Goal: Transaction & Acquisition: Download file/media

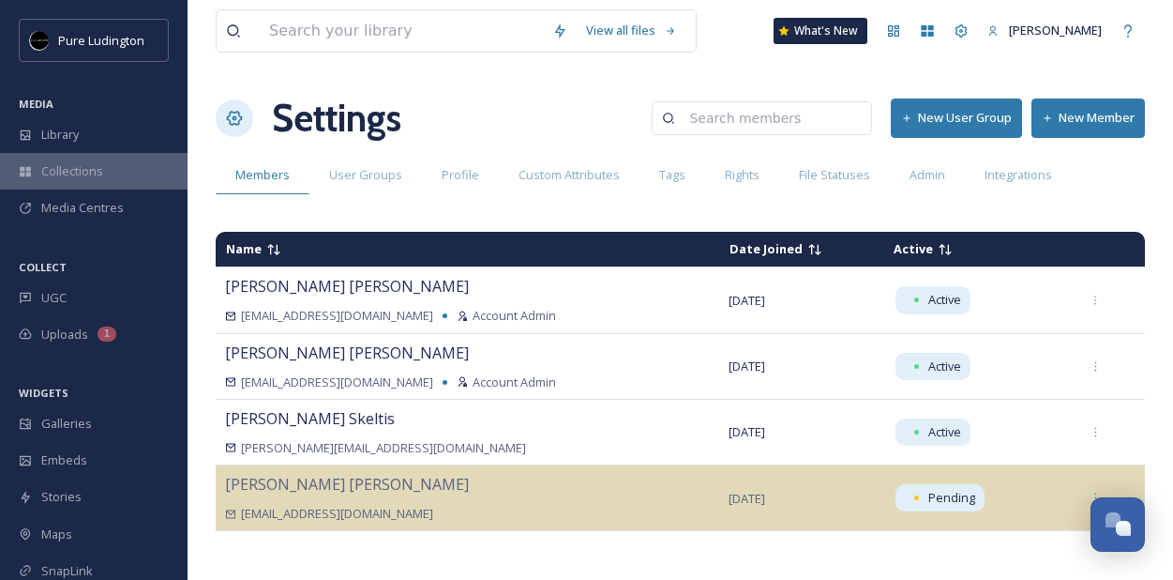
click at [55, 164] on span "Collections" at bounding box center [72, 171] width 62 height 18
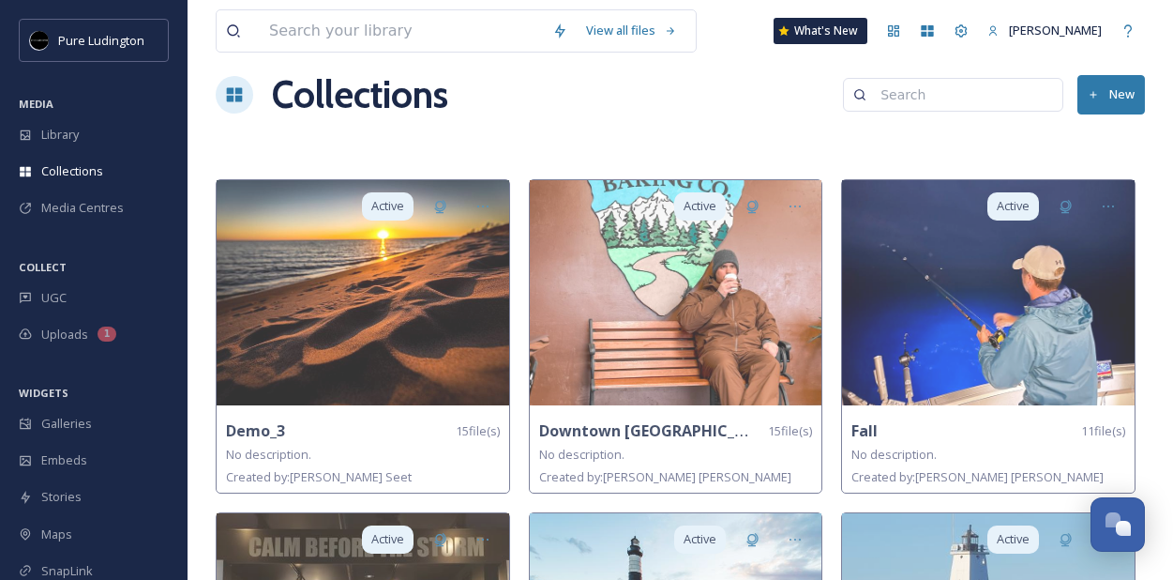
scroll to position [28, 0]
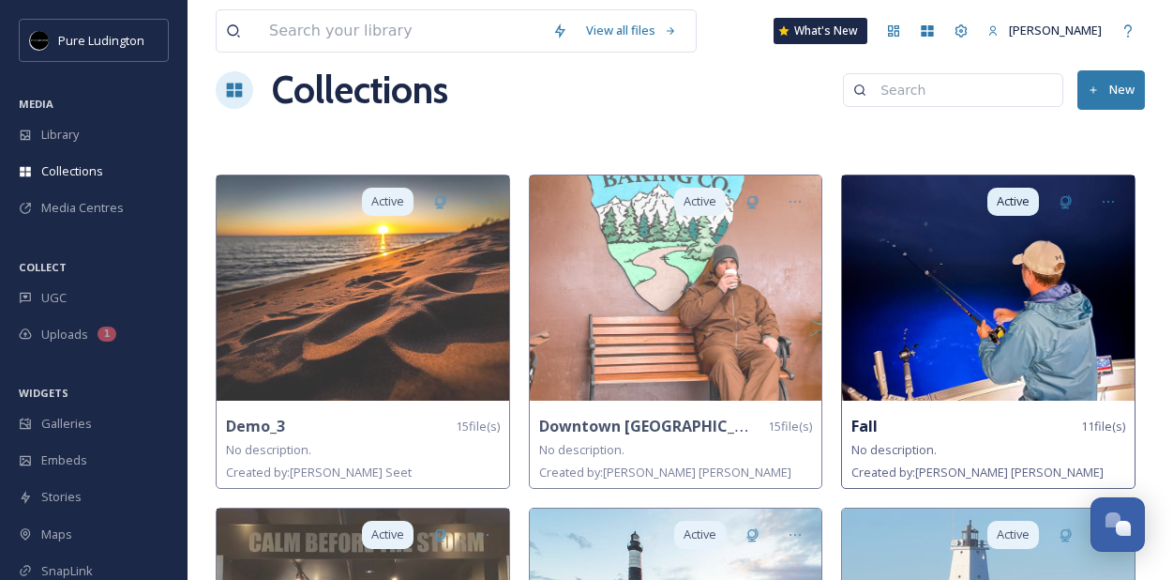
click at [1001, 321] on img at bounding box center [988, 287] width 293 height 225
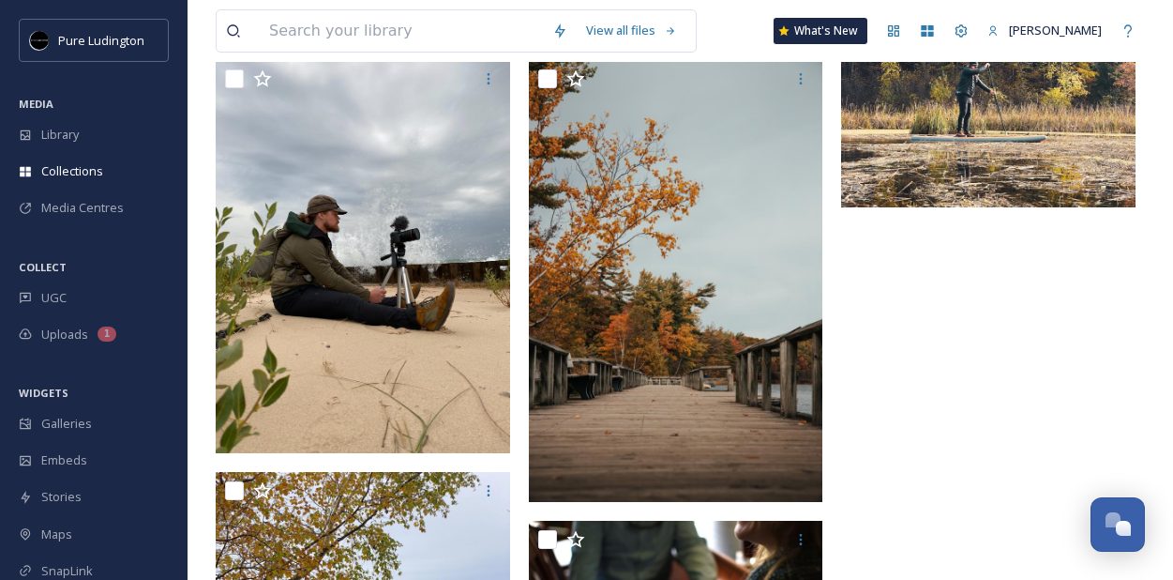
scroll to position [881, 0]
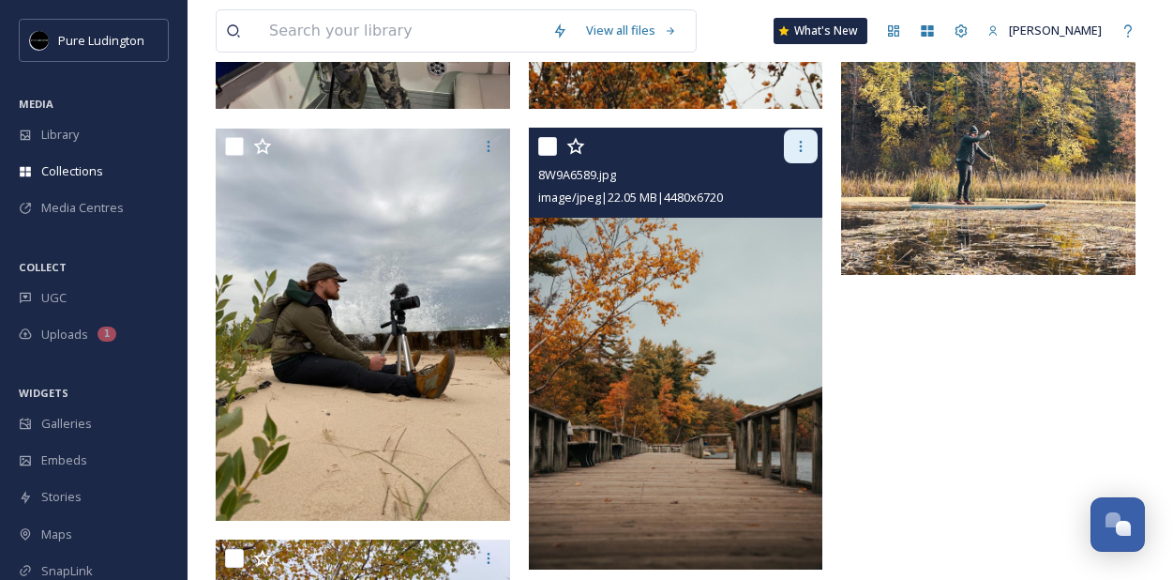
click at [797, 145] on icon at bounding box center [800, 146] width 15 height 15
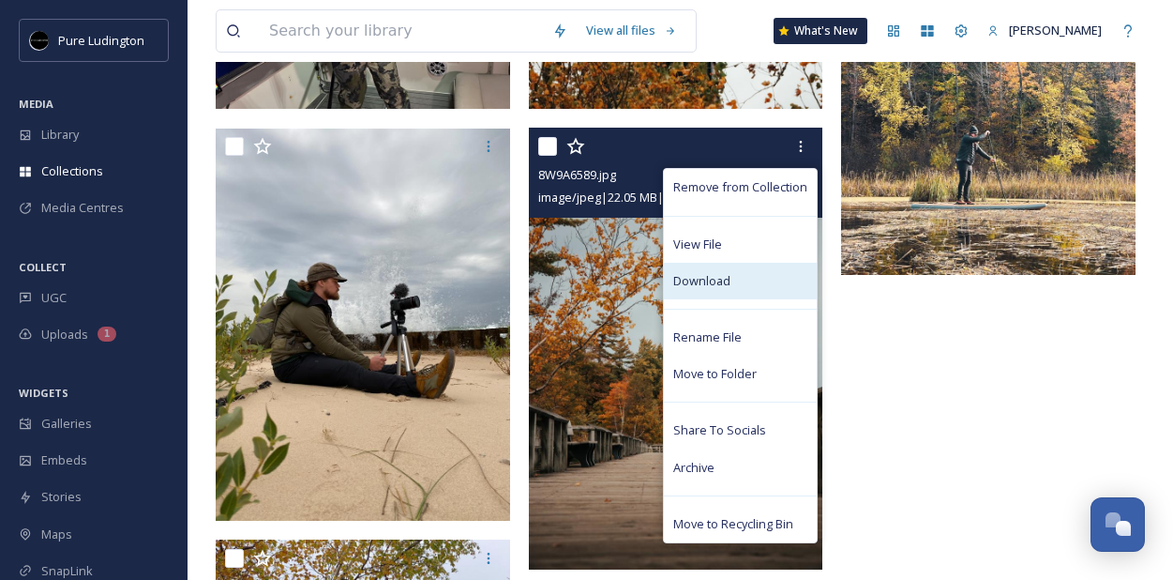
click at [719, 288] on div "Download" at bounding box center [740, 281] width 153 height 37
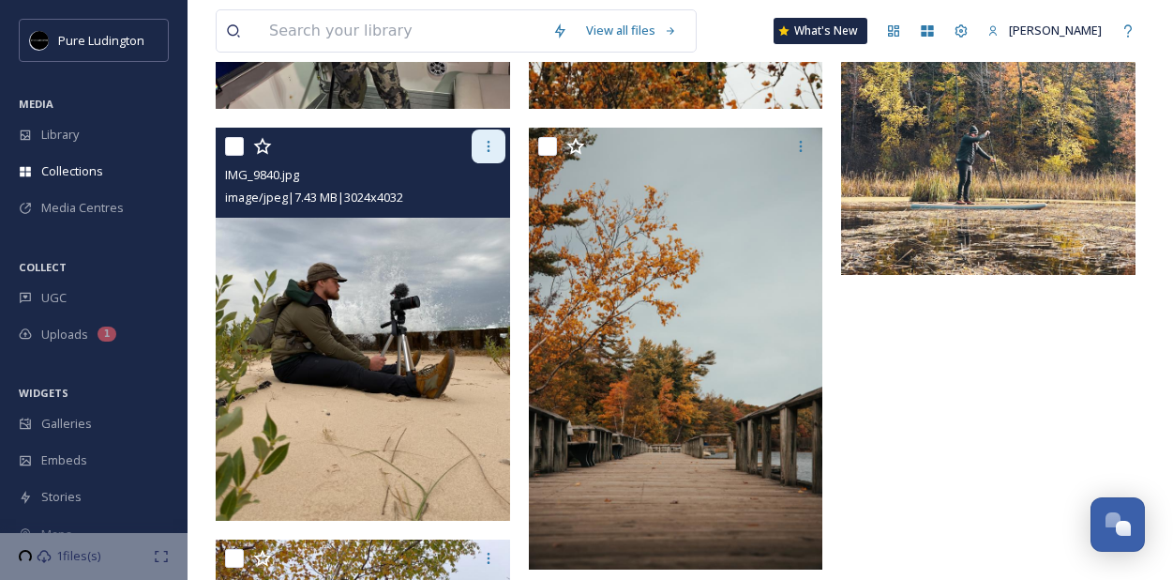
click at [484, 140] on icon at bounding box center [488, 146] width 15 height 15
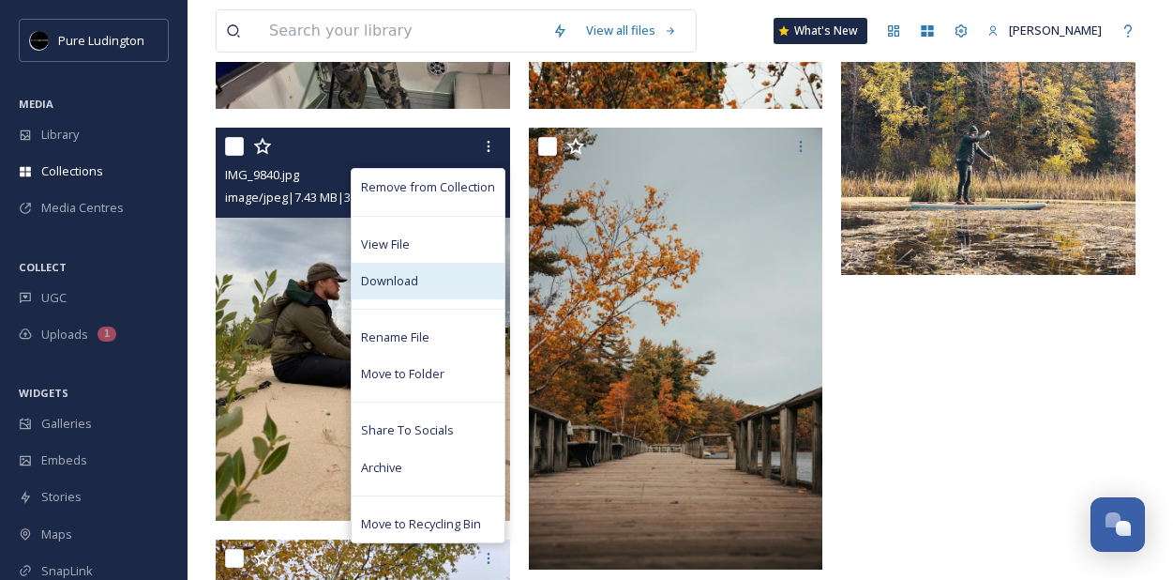
click at [425, 272] on div "Download" at bounding box center [428, 281] width 153 height 37
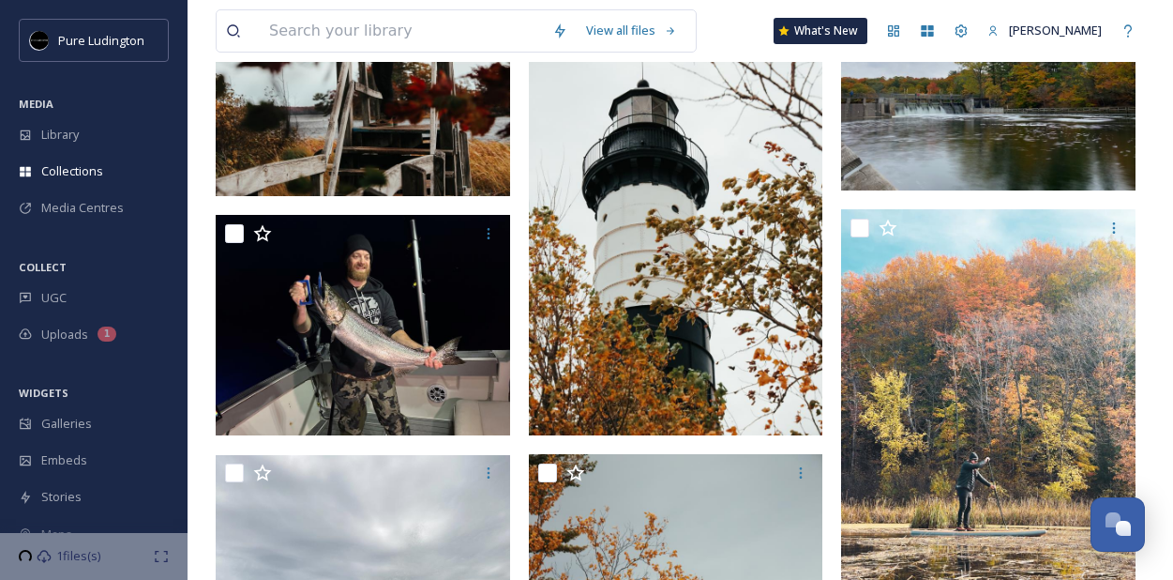
scroll to position [517, 0]
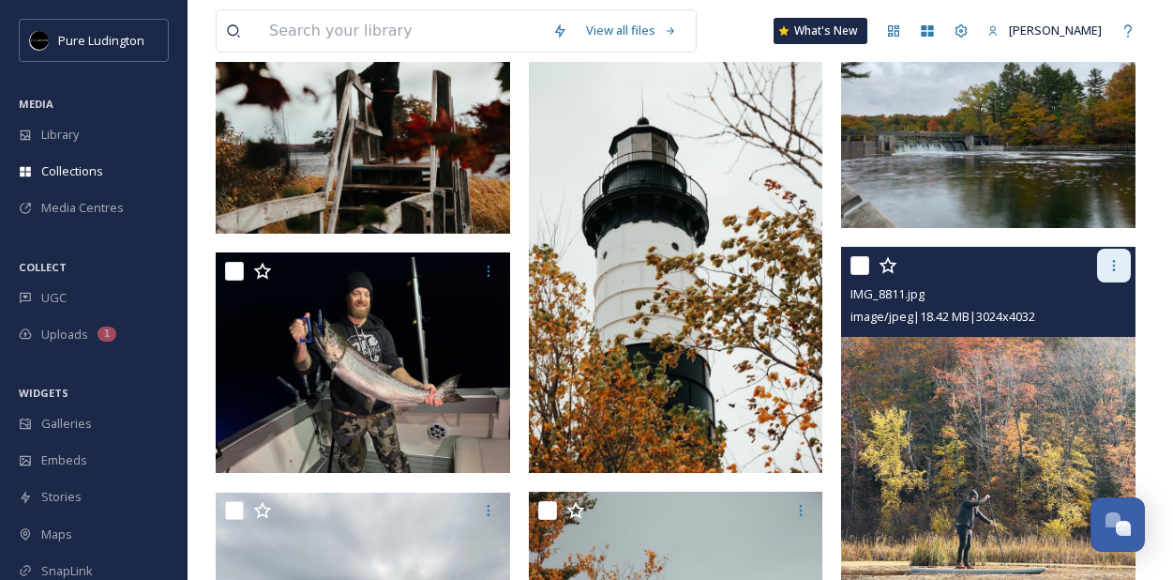
click at [1115, 270] on icon at bounding box center [1114, 265] width 15 height 15
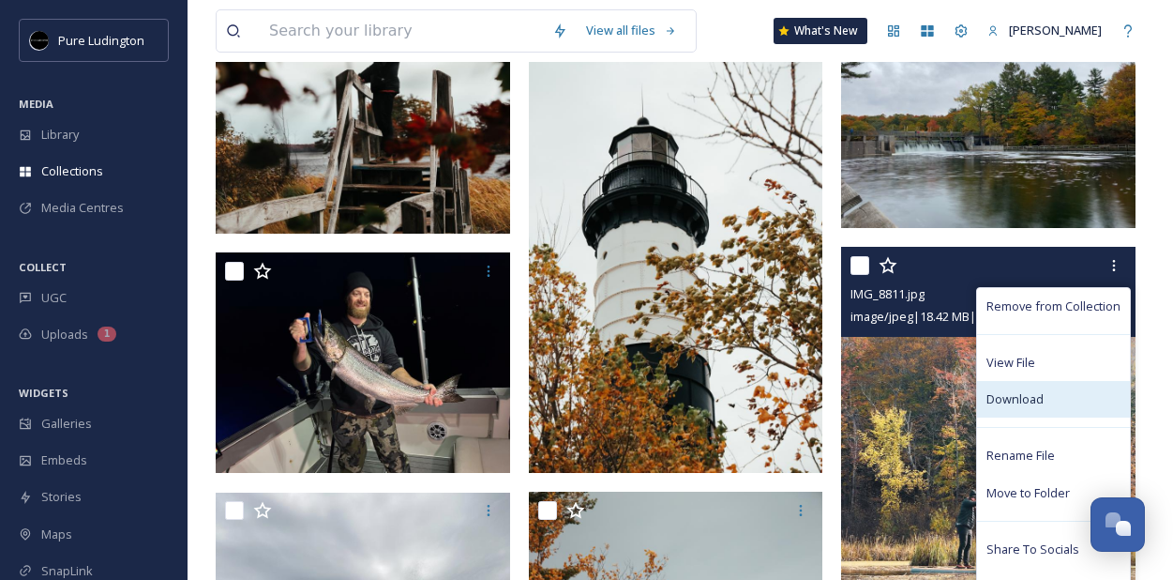
click at [1027, 404] on span "Download" at bounding box center [1015, 399] width 57 height 18
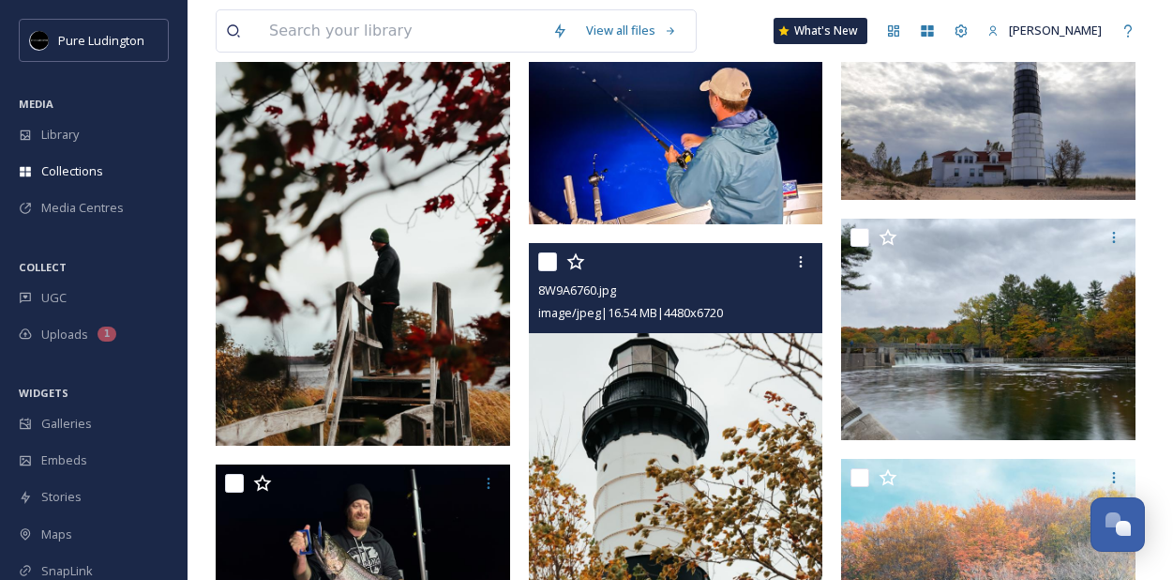
scroll to position [300, 0]
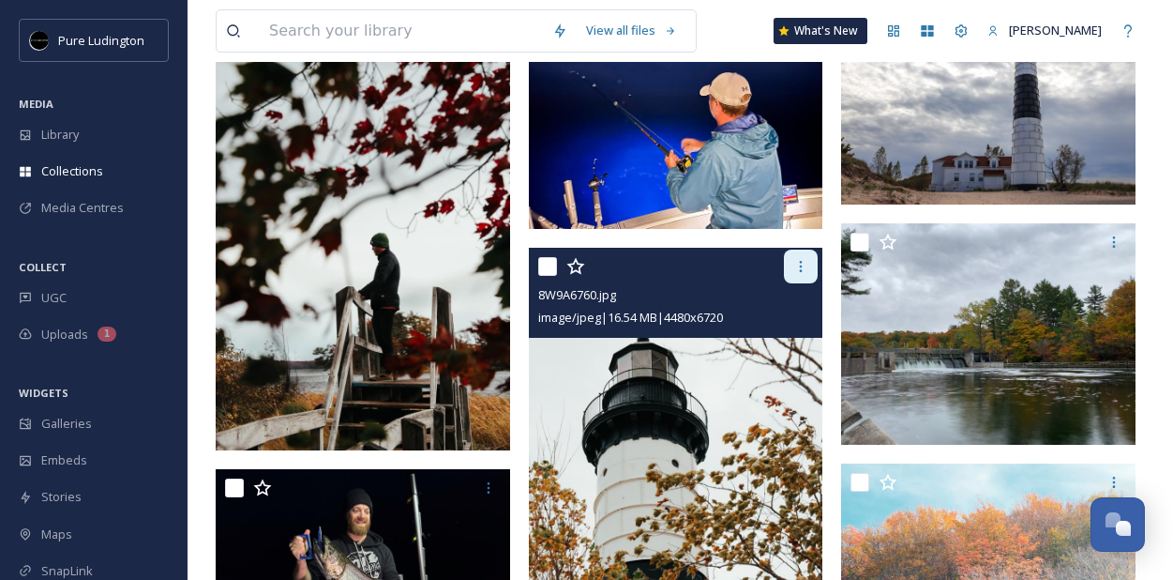
click at [800, 264] on icon at bounding box center [800, 266] width 15 height 15
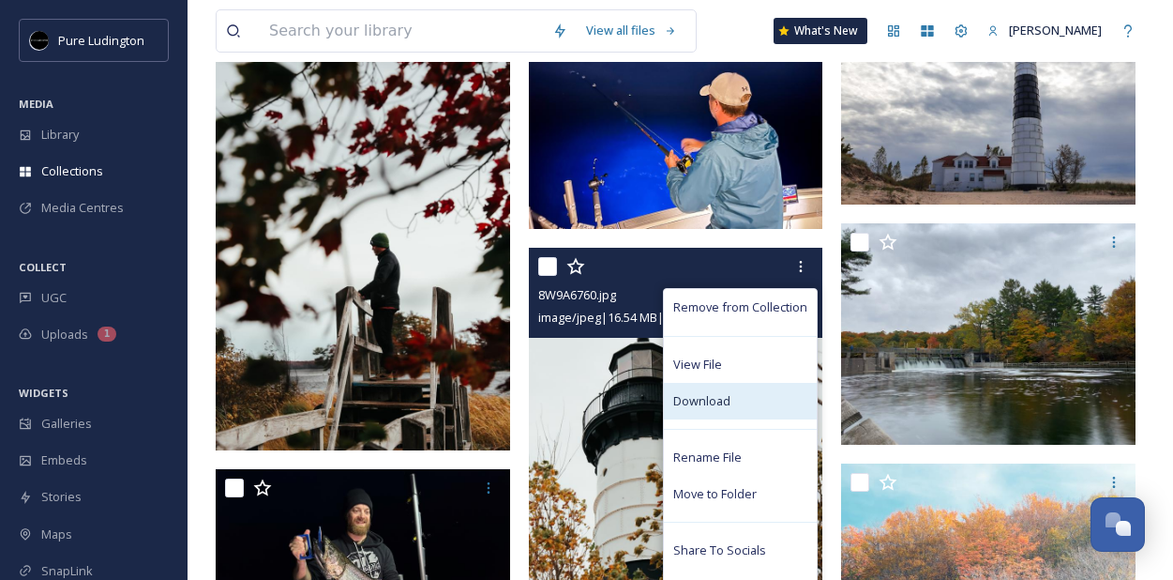
click at [707, 401] on span "Download" at bounding box center [701, 401] width 57 height 18
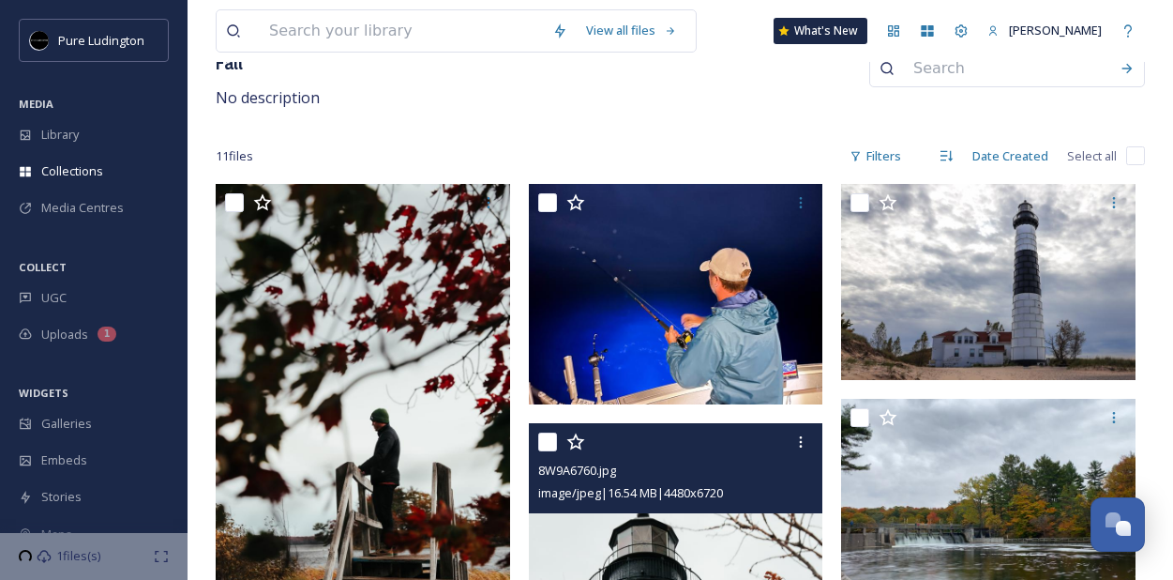
scroll to position [91, 0]
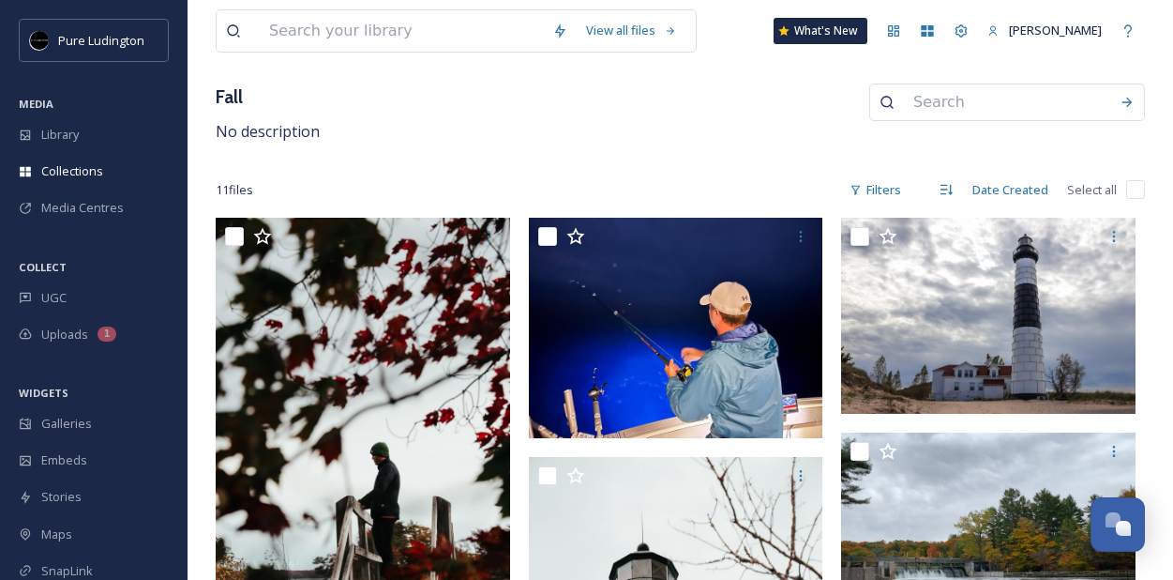
click at [730, 120] on div "Fall No description" at bounding box center [680, 113] width 929 height 60
